Goal: Find specific page/section: Find specific page/section

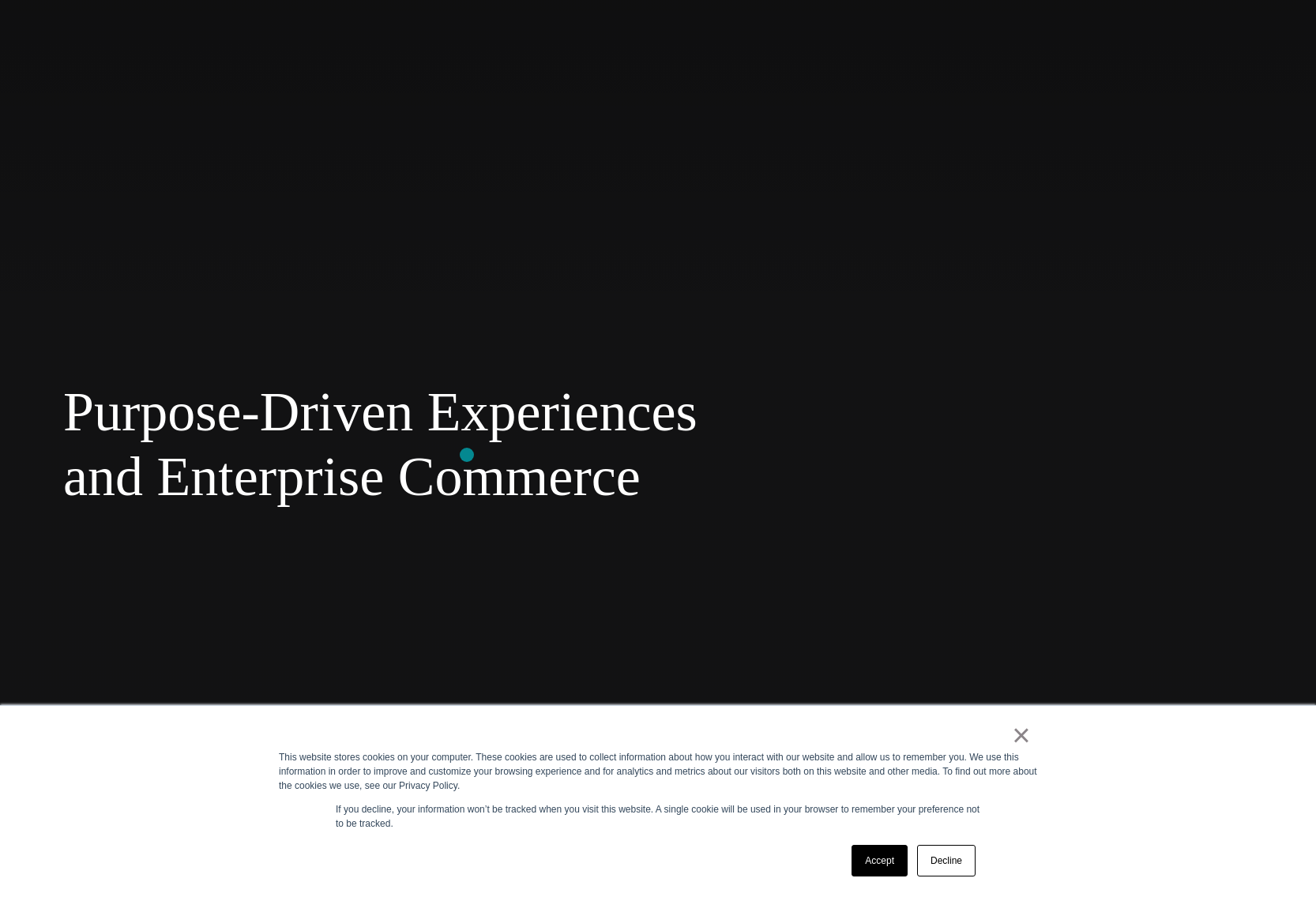
scroll to position [619, 0]
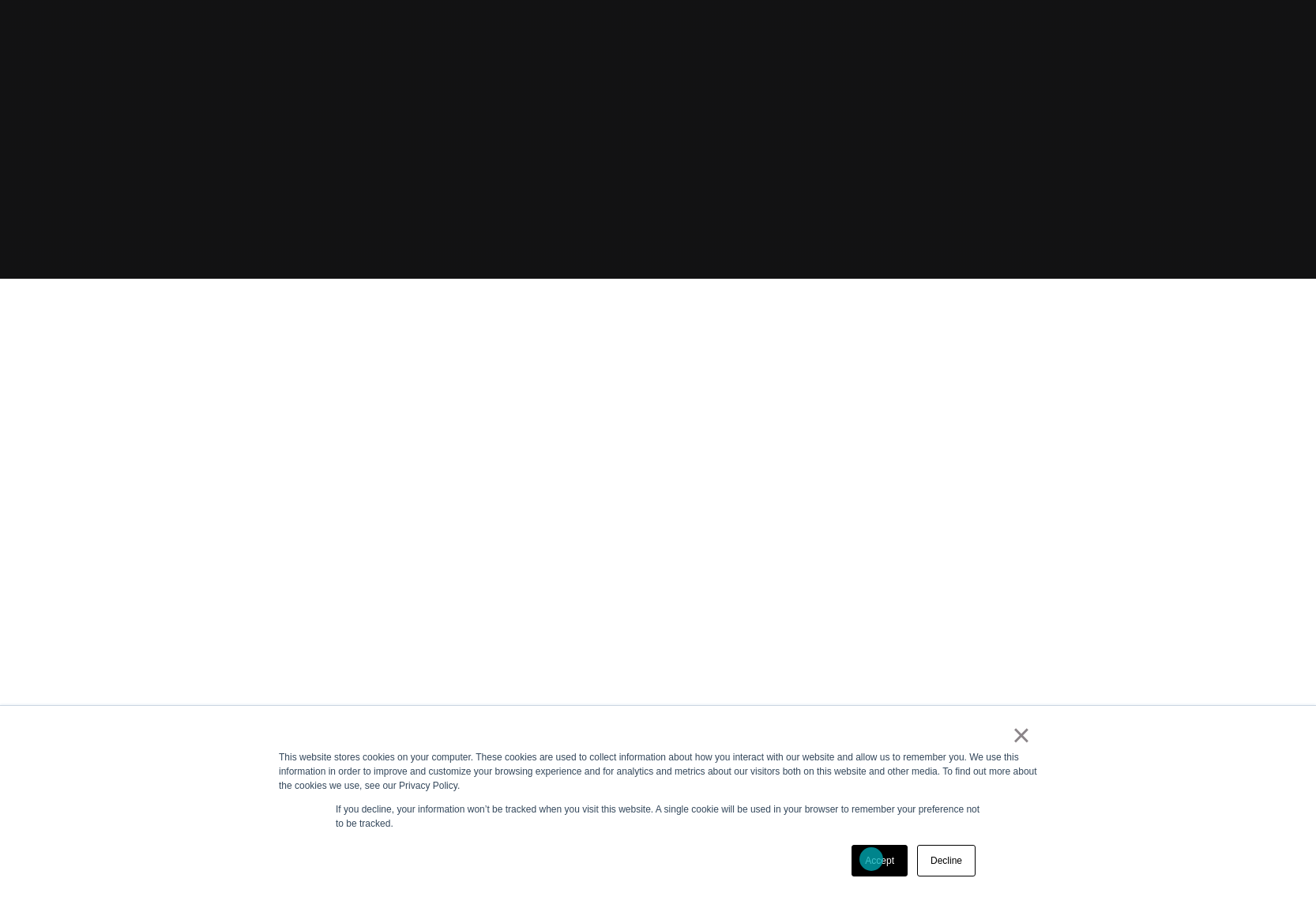
click at [871, 860] on link "Accept" at bounding box center [879, 860] width 56 height 32
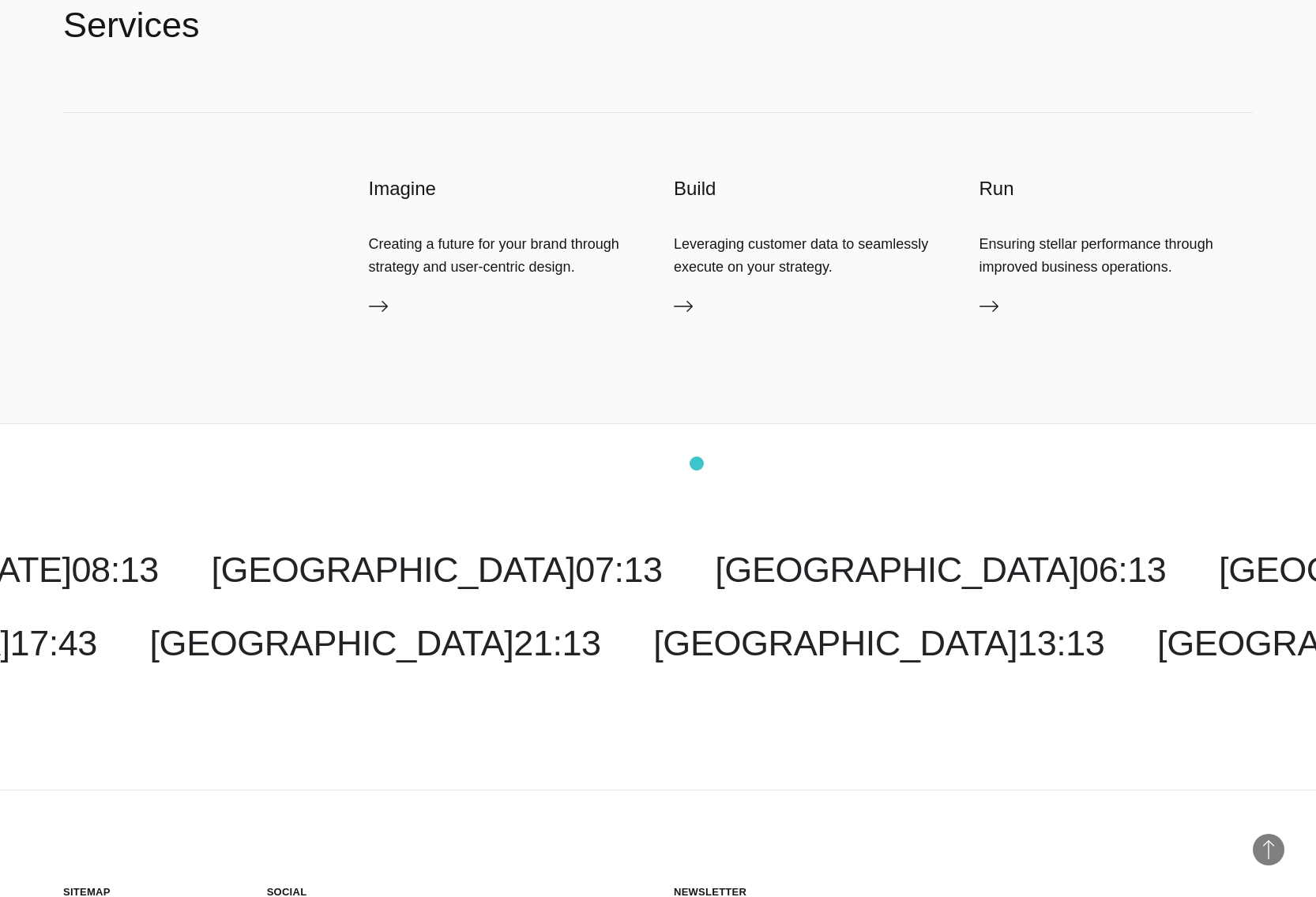
scroll to position [5865, 0]
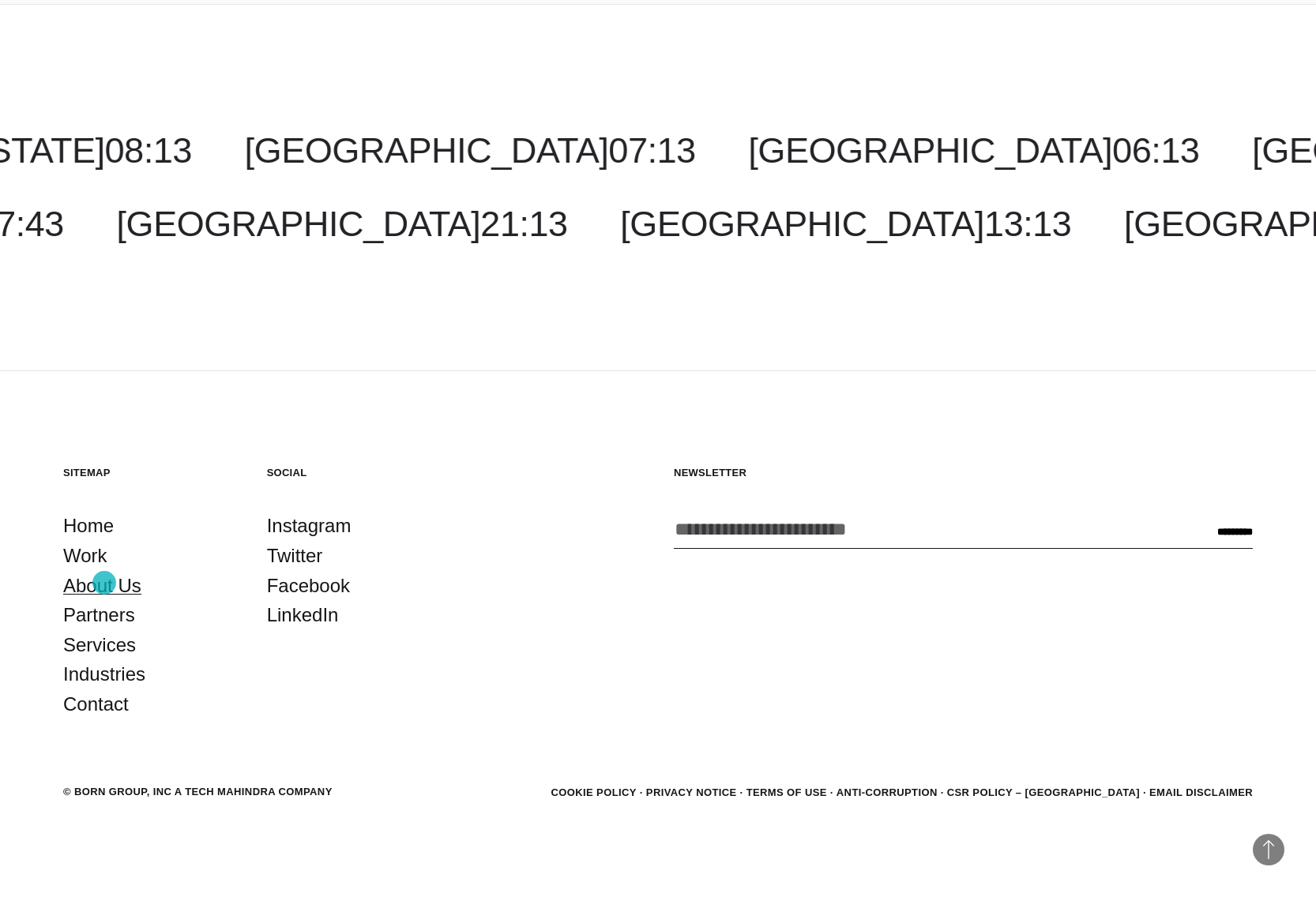
click at [104, 583] on link "About Us" at bounding box center [102, 586] width 78 height 30
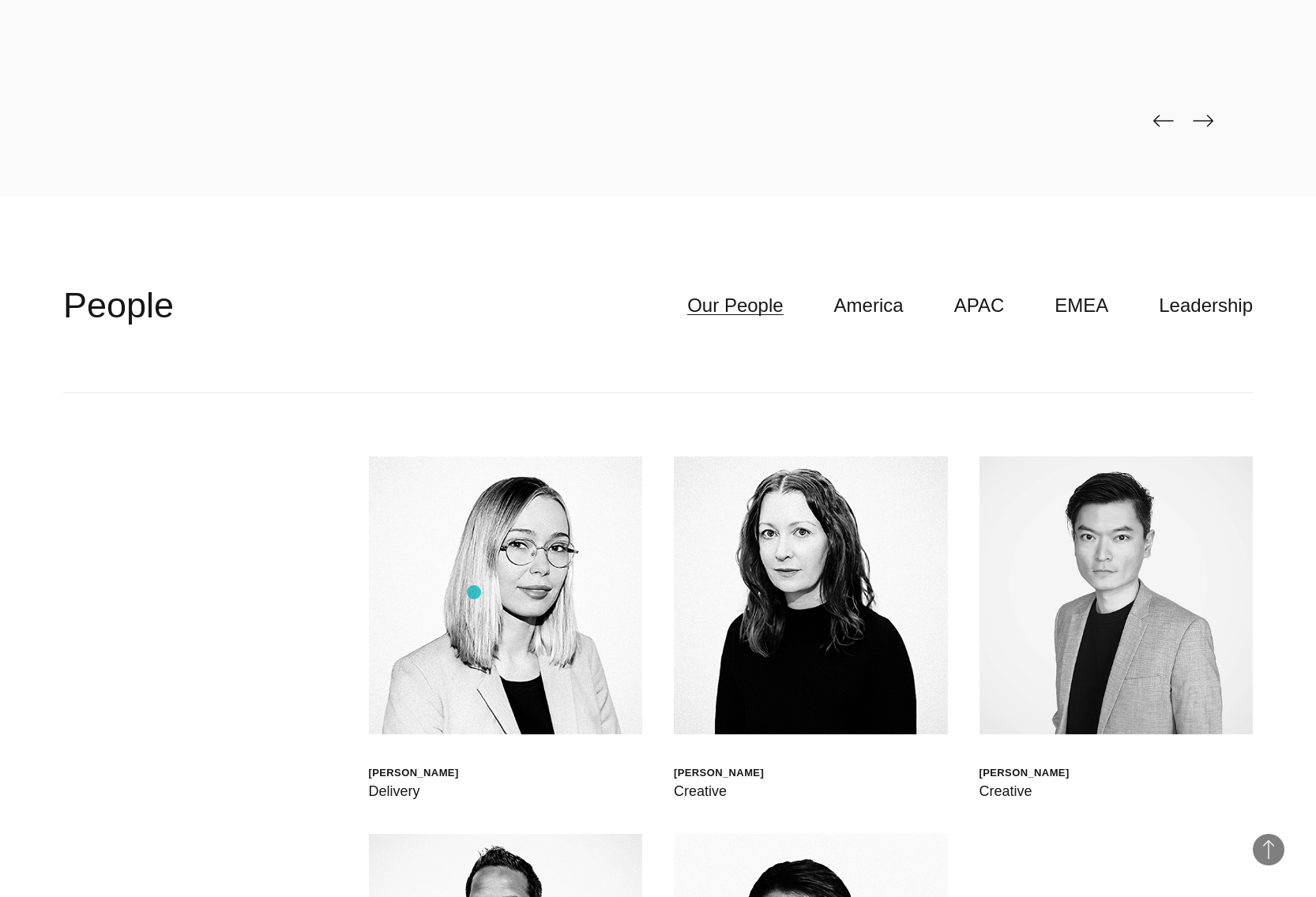
scroll to position [5212, 0]
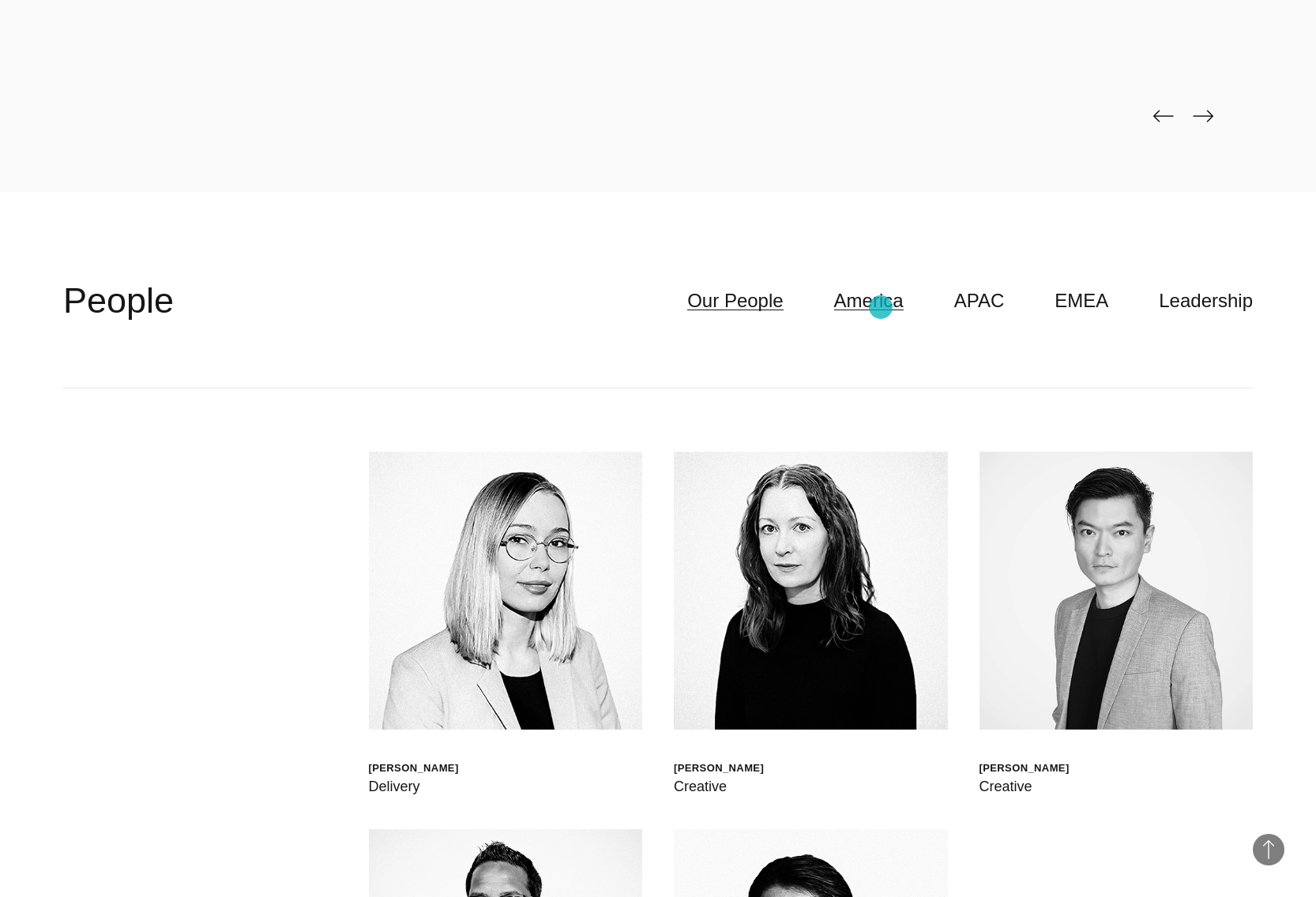
click at [881, 308] on link "America" at bounding box center [869, 300] width 70 height 30
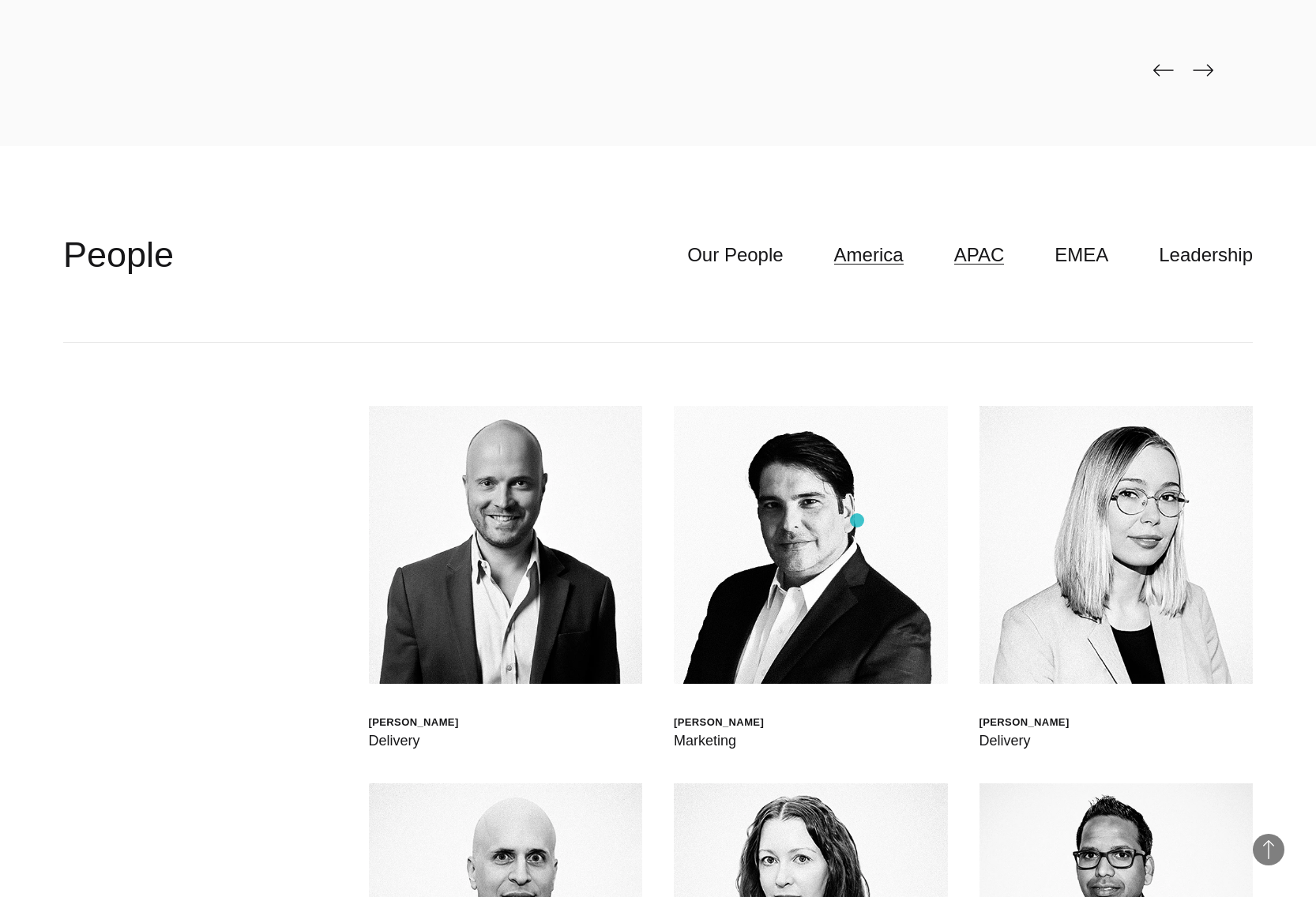
scroll to position [5255, 0]
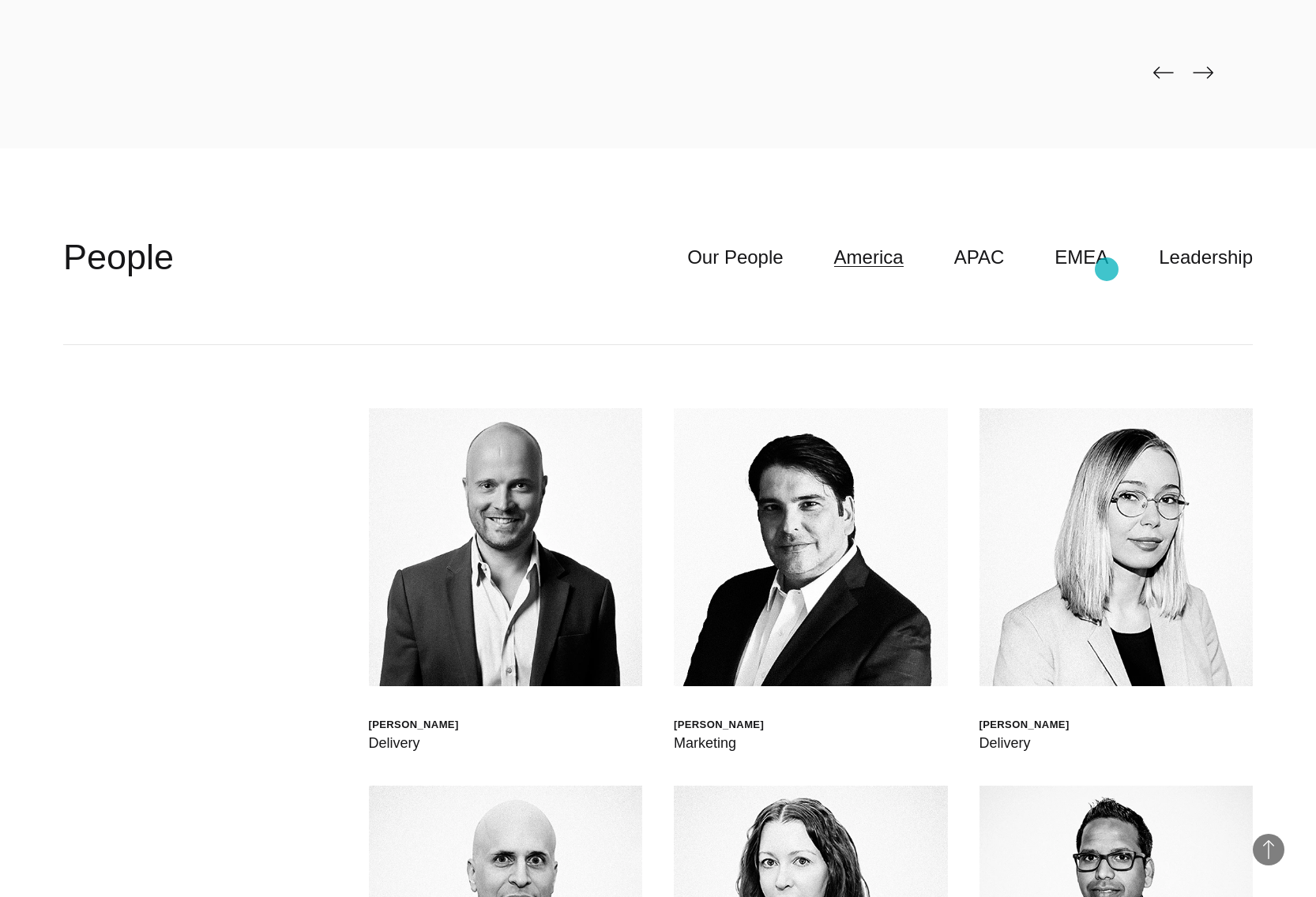
click at [1115, 270] on ul "Our People America APAC EMEA Leadership" at bounding box center [944, 257] width 616 height 30
click at [1096, 266] on link "EMEA" at bounding box center [1081, 257] width 54 height 30
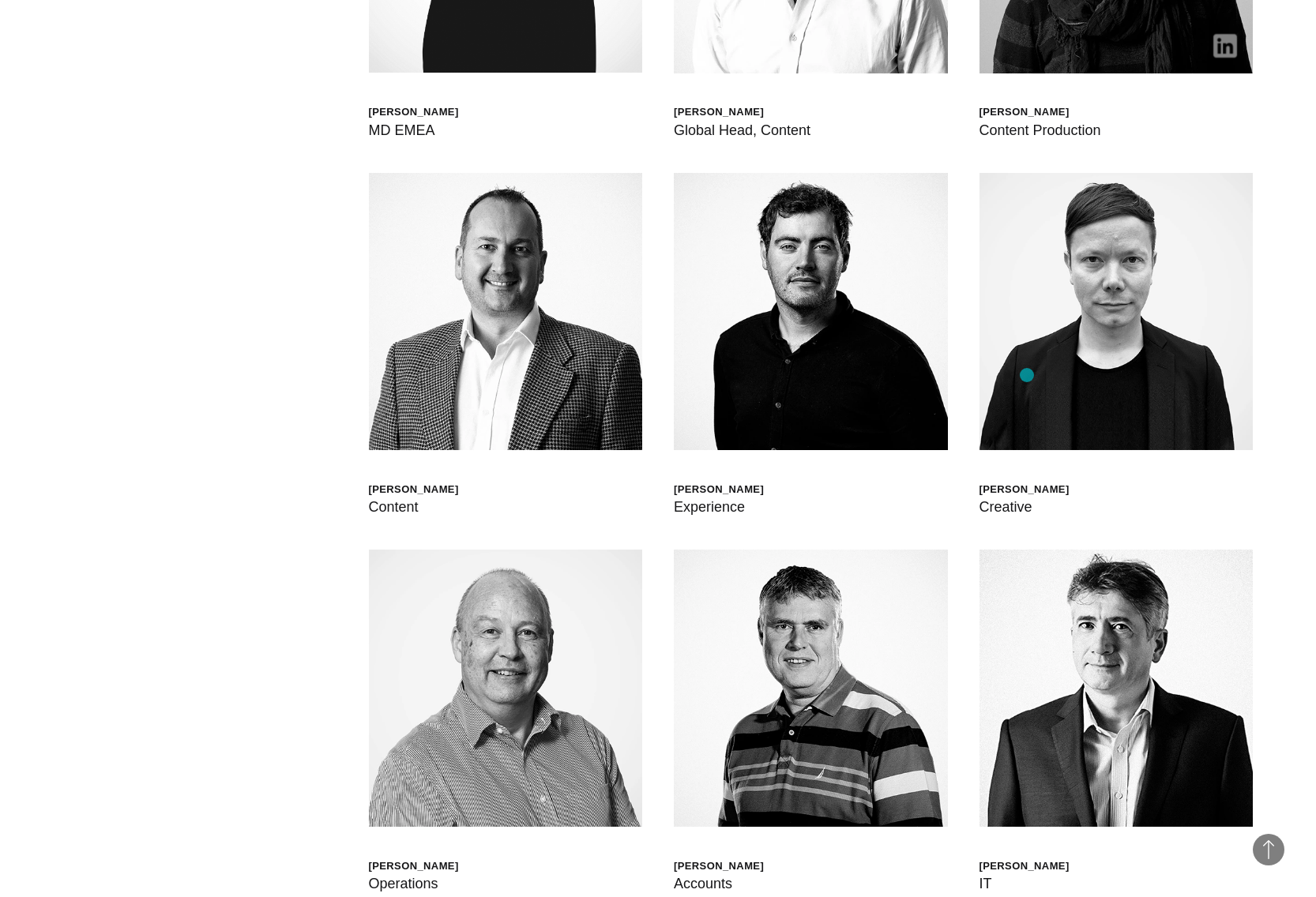
scroll to position [5625, 0]
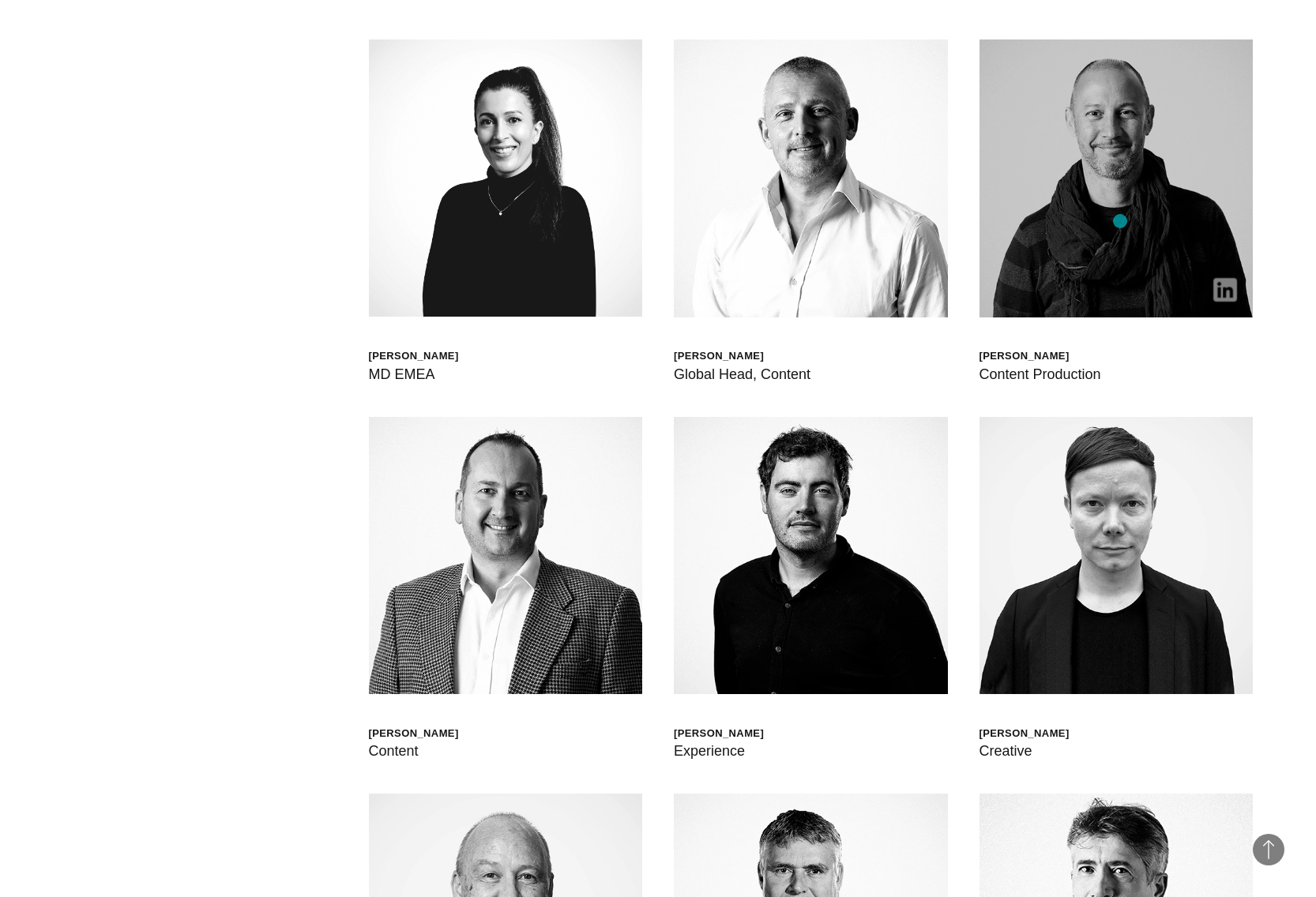
click at [1120, 221] on img at bounding box center [1117, 179] width 274 height 278
